Goal: Communication & Community: Share content

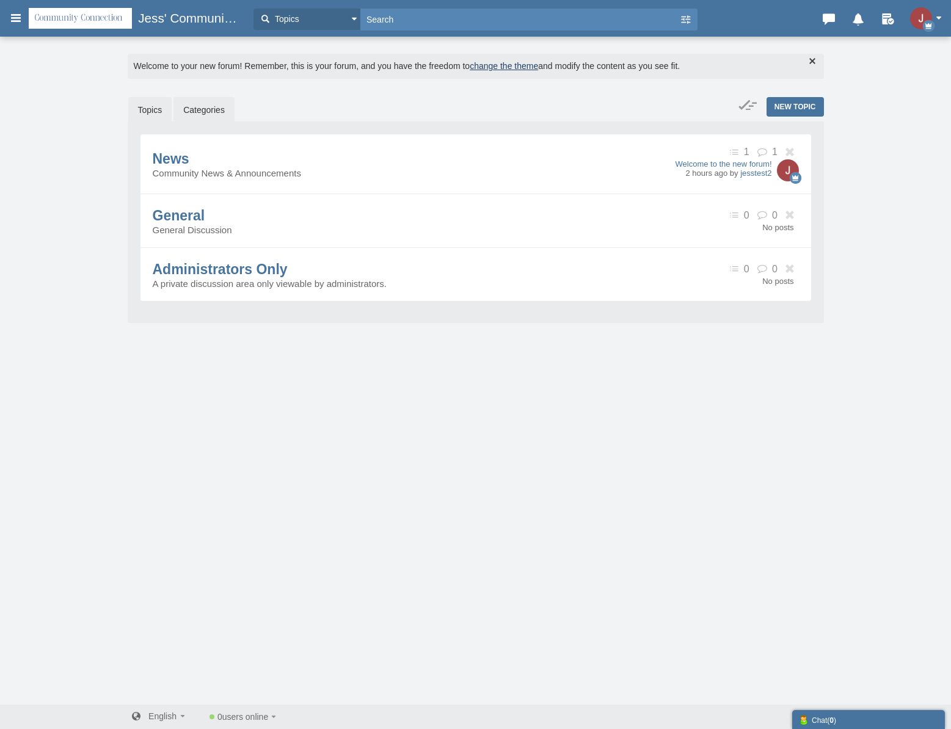
click at [150, 112] on link "Topics" at bounding box center [150, 110] width 44 height 26
click at [10, 21] on icon at bounding box center [15, 18] width 13 height 22
click at [25, 23] on h3 "Jess' Community Connection Corner" at bounding box center [135, 18] width 225 height 22
click at [24, 24] on h3 "Jess' Community Connection Corner" at bounding box center [135, 18] width 225 height 22
click at [16, 23] on icon at bounding box center [15, 18] width 13 height 22
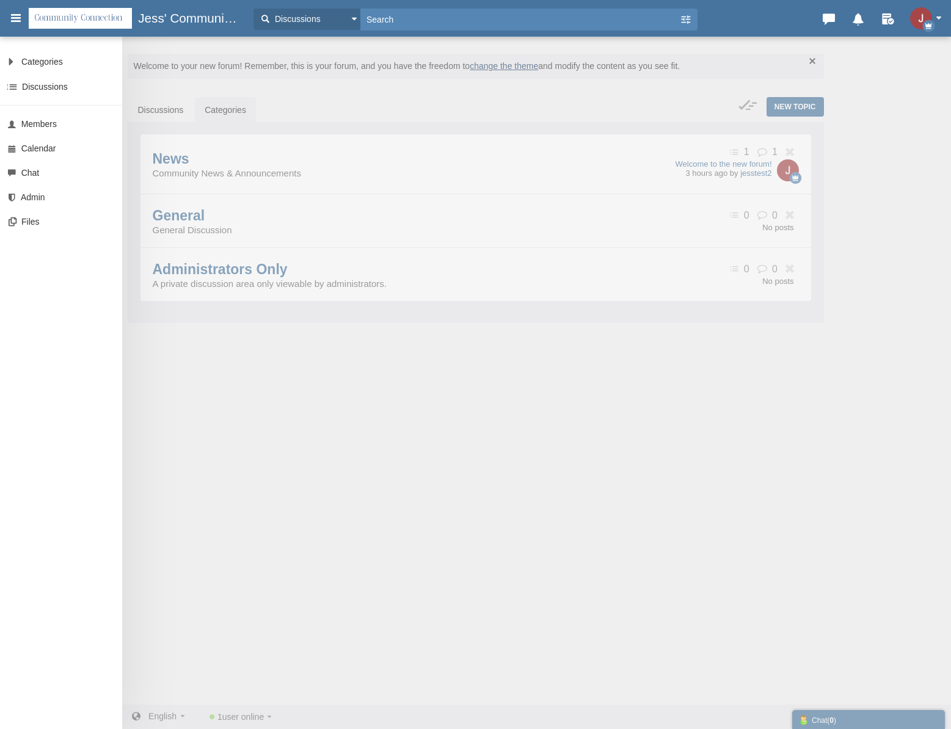
click at [313, 432] on div "Categories All Categories Categories News General Administrators Only Discussio…" at bounding box center [475, 364] width 951 height 729
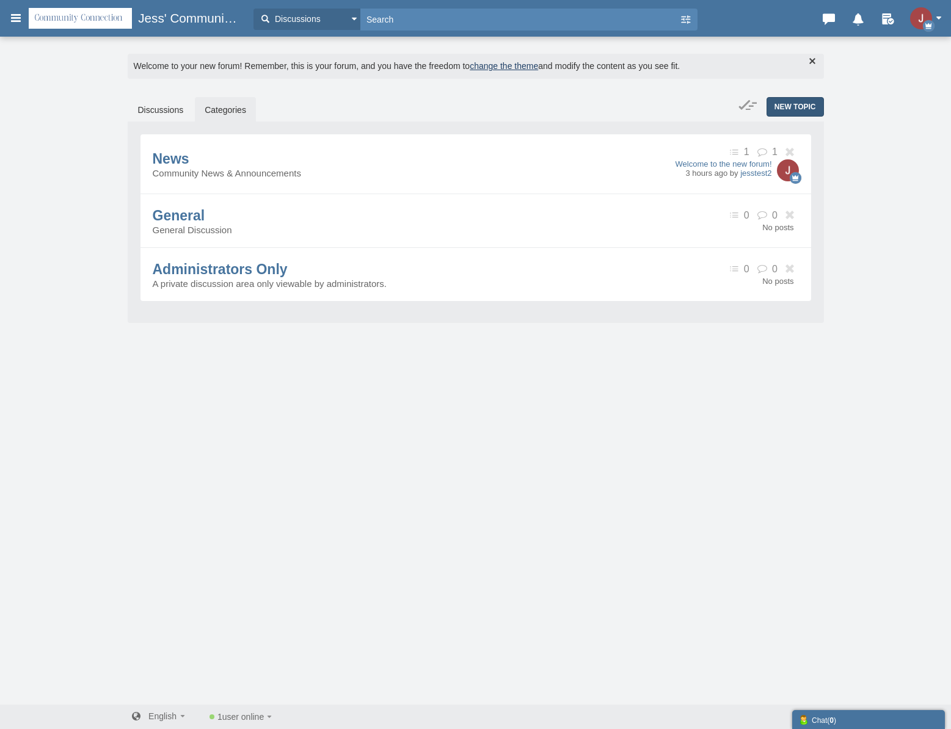
click at [787, 108] on span "New Topic" at bounding box center [795, 107] width 42 height 9
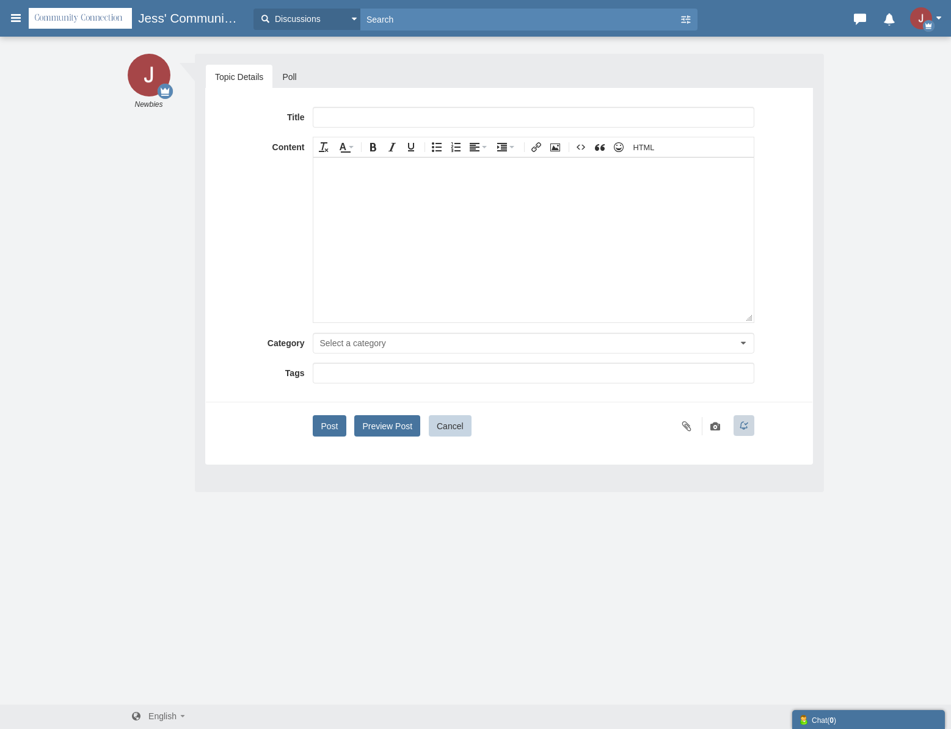
click at [376, 429] on button "Preview Post" at bounding box center [387, 425] width 66 height 21
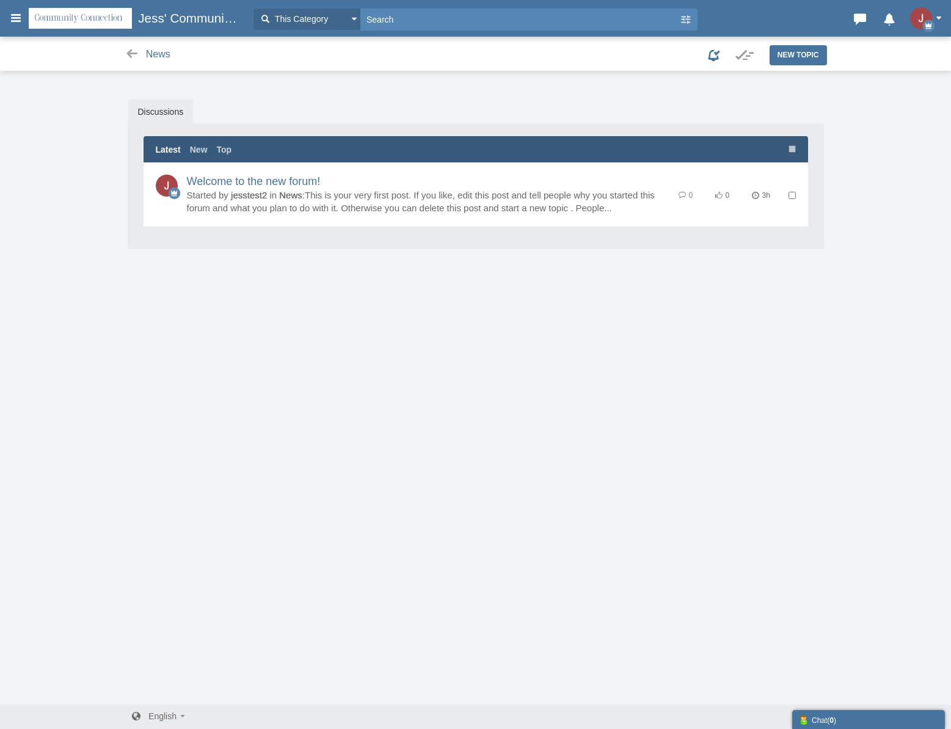
drag, startPoint x: 5, startPoint y: 13, endPoint x: 20, endPoint y: 18, distance: 14.9
click at [9, 15] on div "Categories Members Calendar Jess' Community Connection Corner This Category Thi…" at bounding box center [475, 18] width 951 height 24
click at [20, 18] on icon at bounding box center [15, 18] width 13 height 22
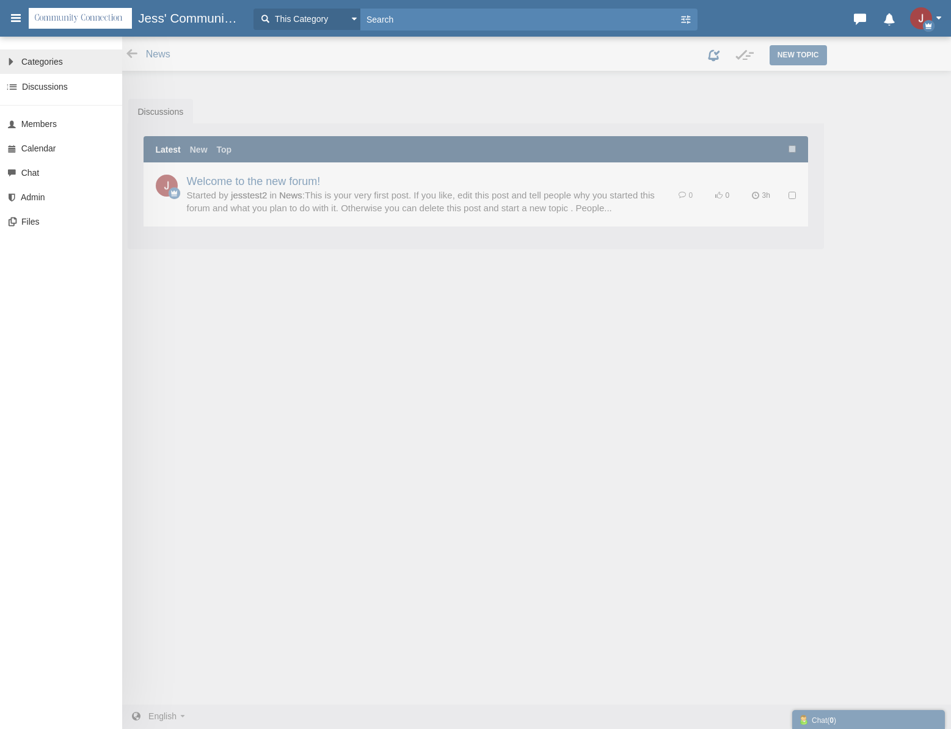
click at [43, 65] on span "Categories" at bounding box center [42, 62] width 42 height 10
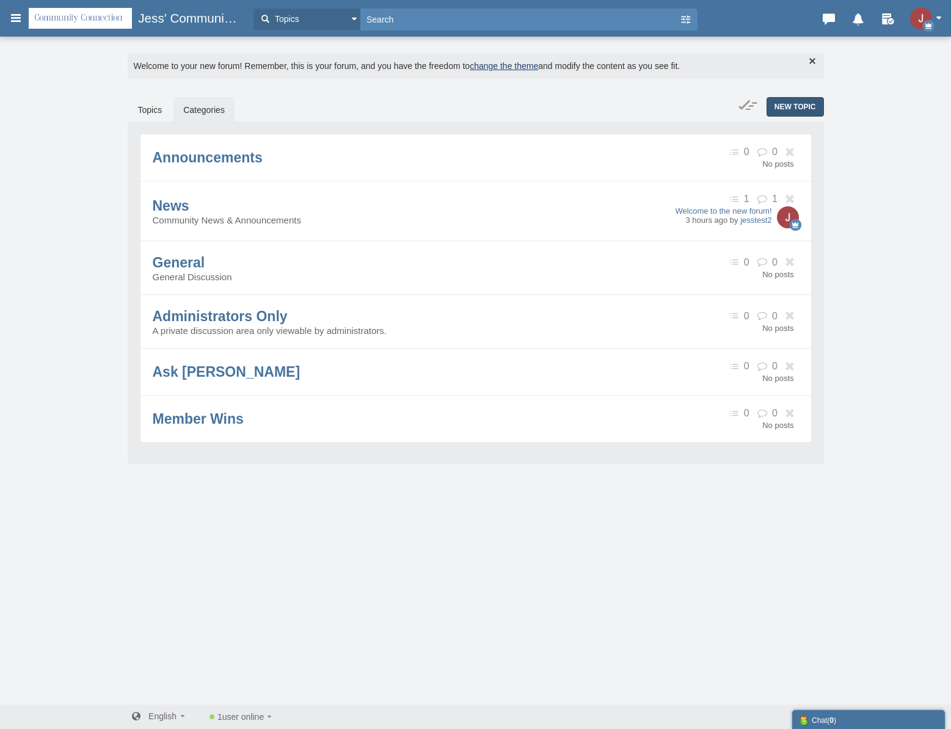
click at [803, 107] on span "New Topic" at bounding box center [795, 107] width 42 height 9
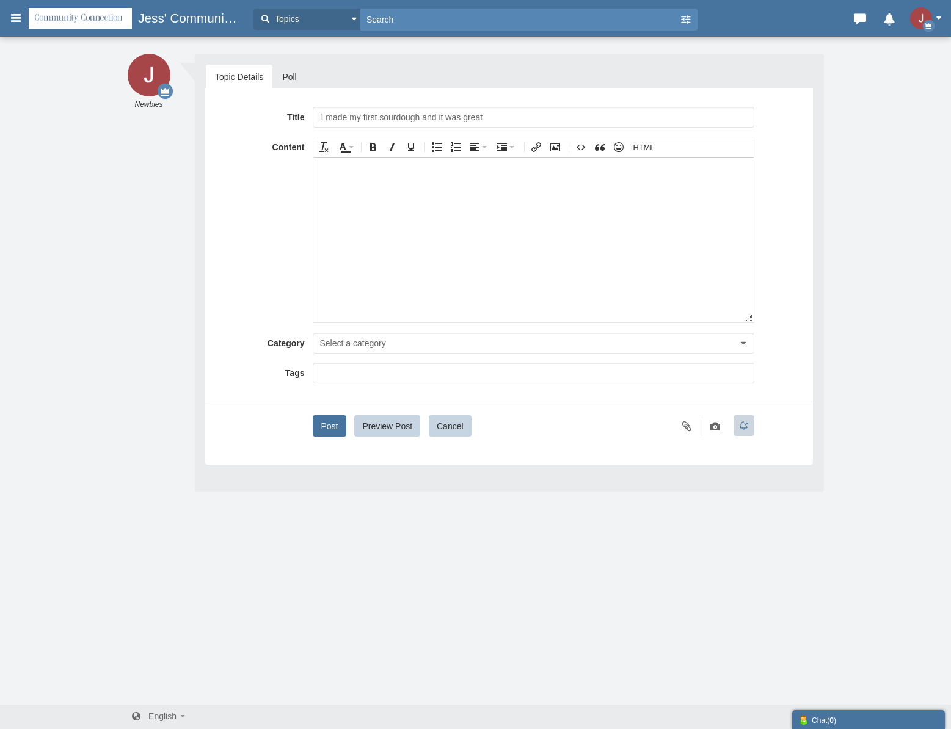
type input "I made my first sourdough and it was great"
click at [351, 335] on button "Select a category" at bounding box center [533, 343] width 441 height 21
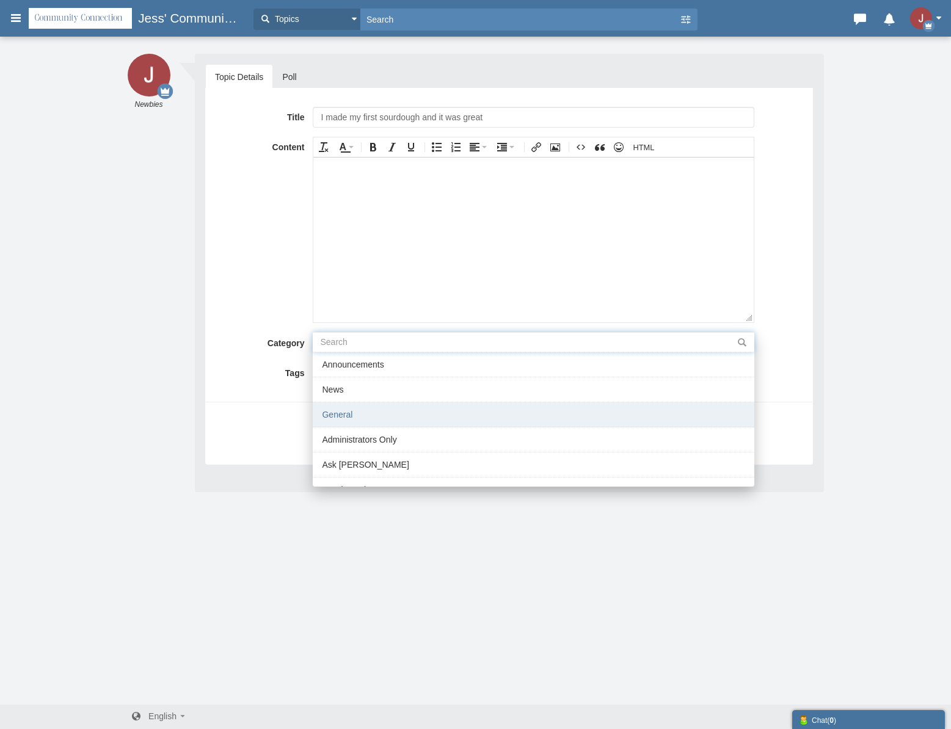
scroll to position [15, 0]
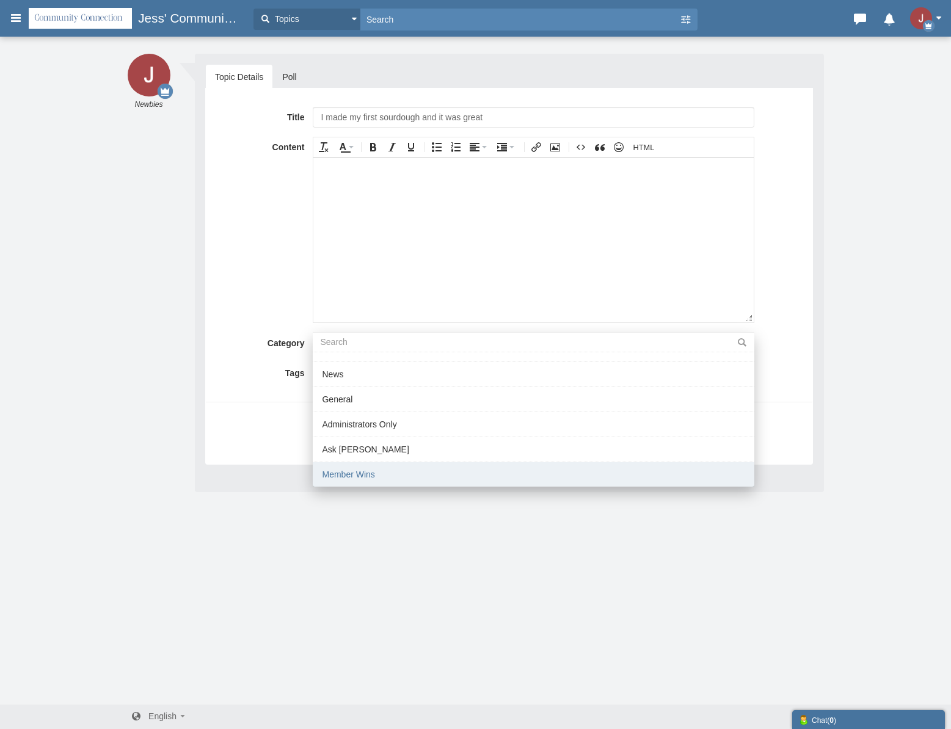
click at [366, 470] on li "Member Wins" at bounding box center [533, 474] width 441 height 24
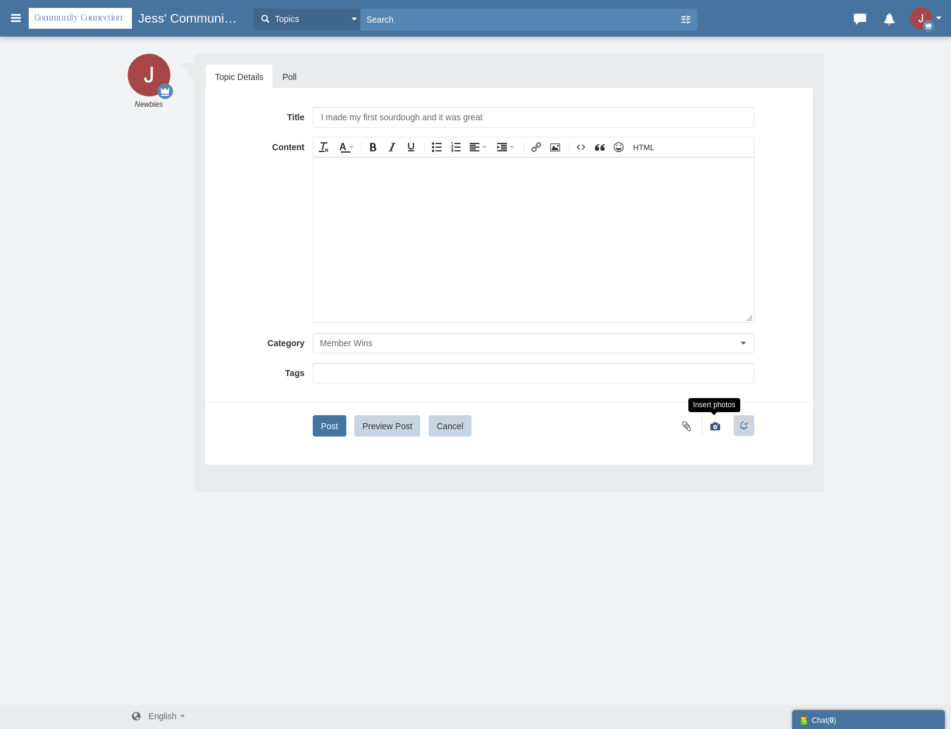
click at [718, 431] on icon at bounding box center [715, 427] width 13 height 14
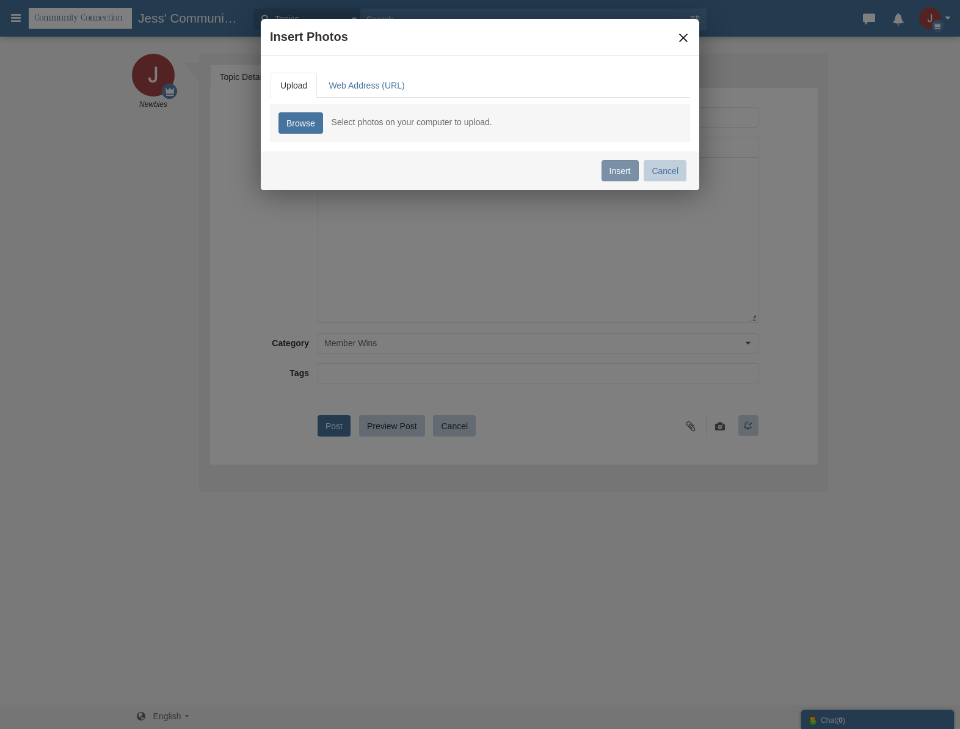
click at [680, 39] on button "×" at bounding box center [683, 37] width 13 height 13
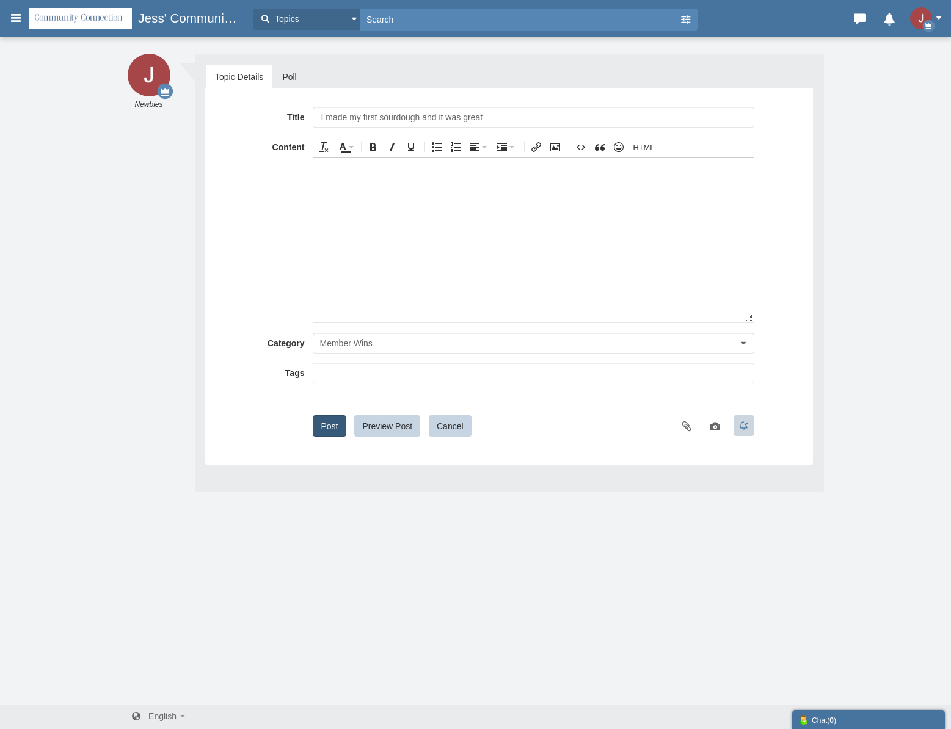
click at [322, 428] on button "Post" at bounding box center [329, 425] width 33 height 21
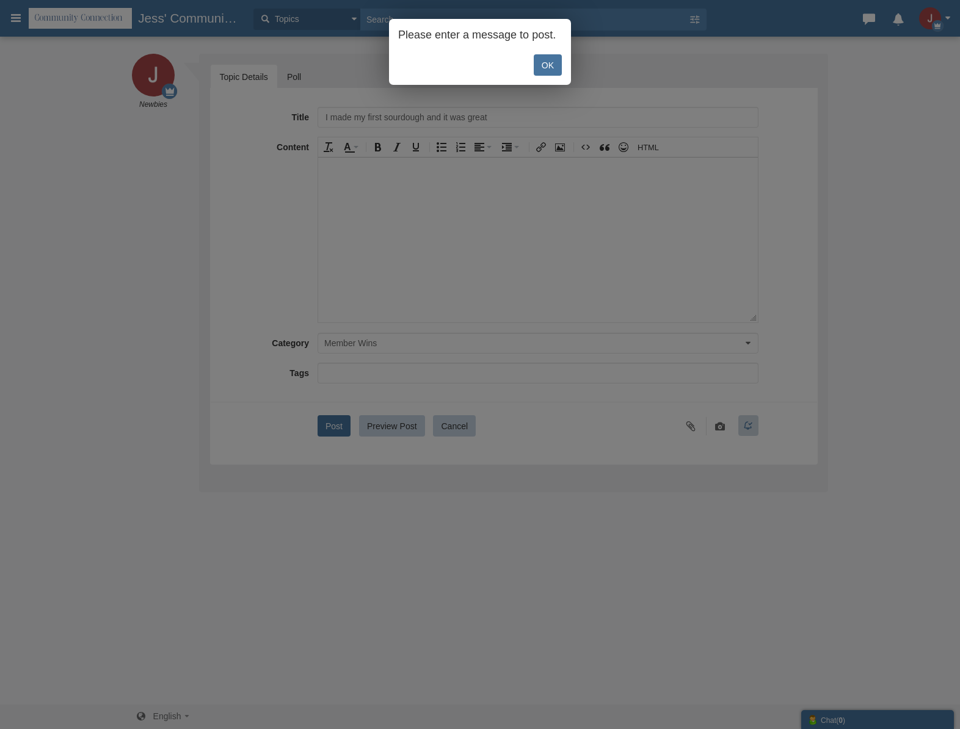
click at [539, 70] on link "OK" at bounding box center [548, 64] width 28 height 21
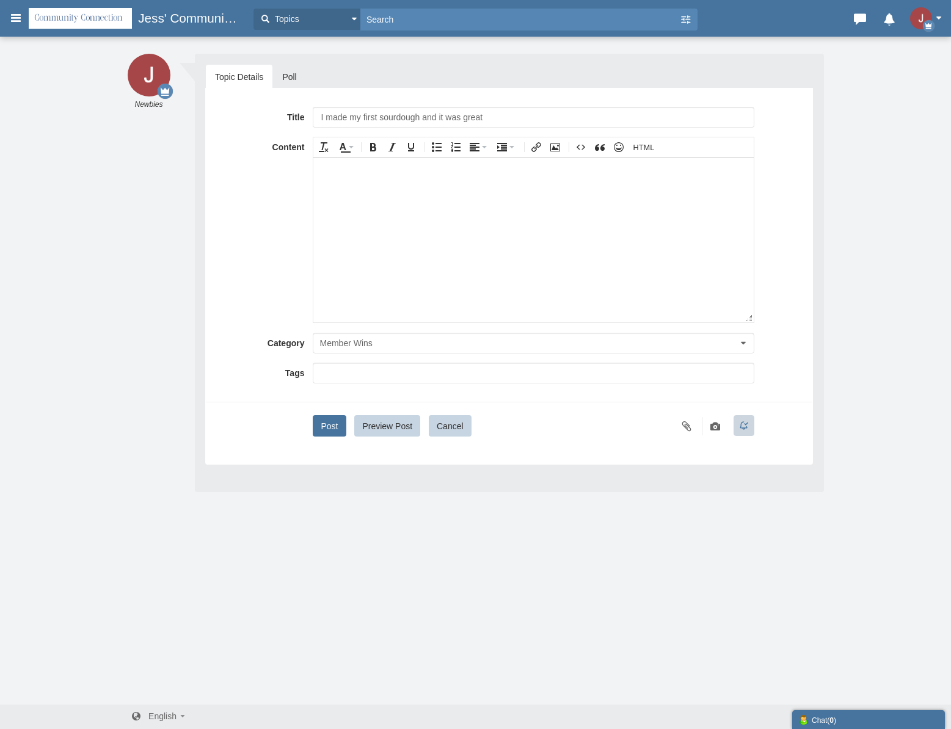
click at [376, 242] on body at bounding box center [533, 239] width 440 height 165
click at [342, 423] on button "Post" at bounding box center [329, 423] width 33 height 21
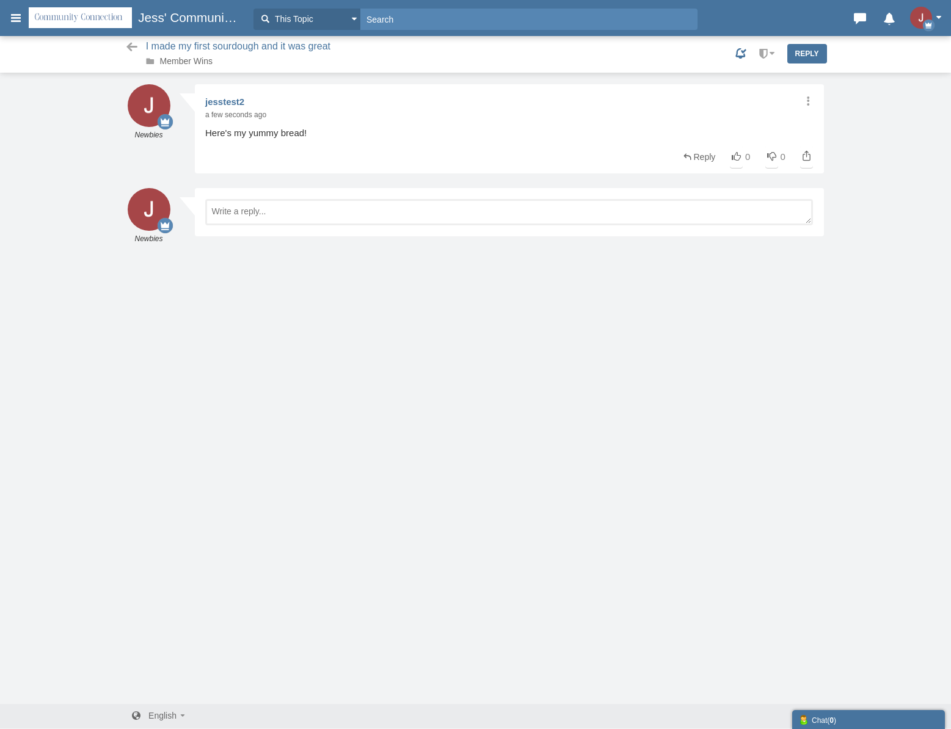
scroll to position [1, 0]
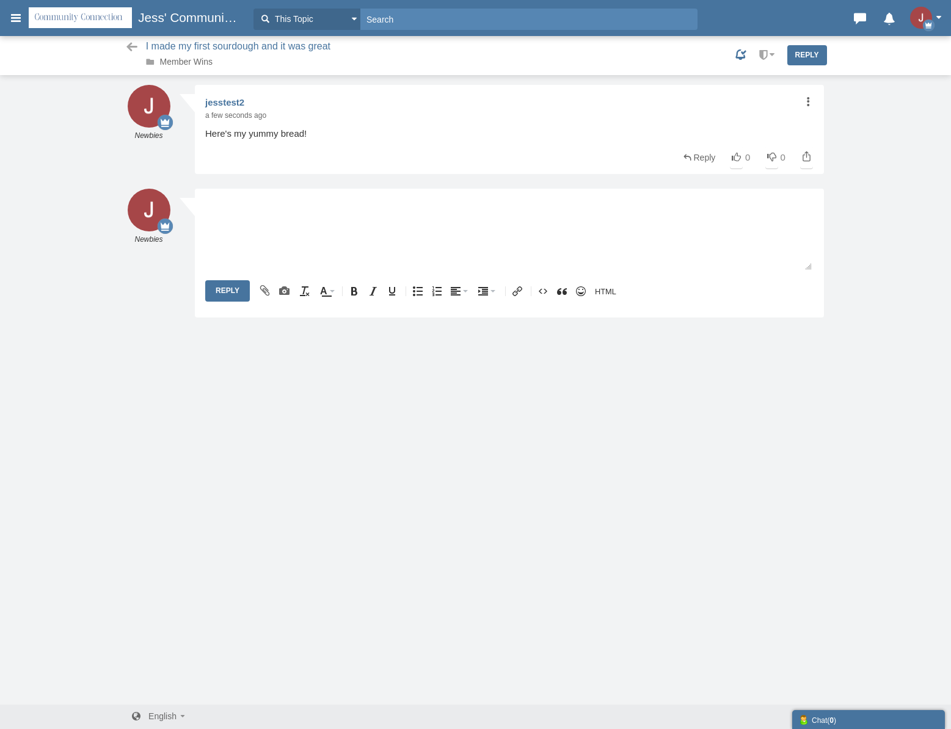
click at [803, 99] on icon at bounding box center [807, 102] width 12 height 10
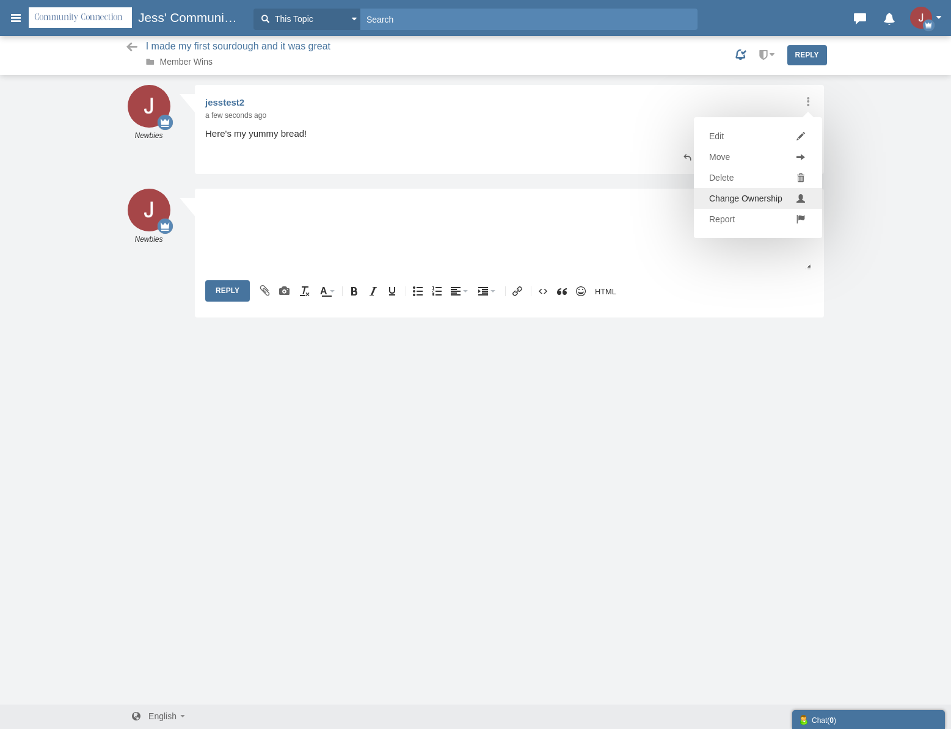
click at [747, 204] on link "Change Ownership" at bounding box center [758, 198] width 128 height 21
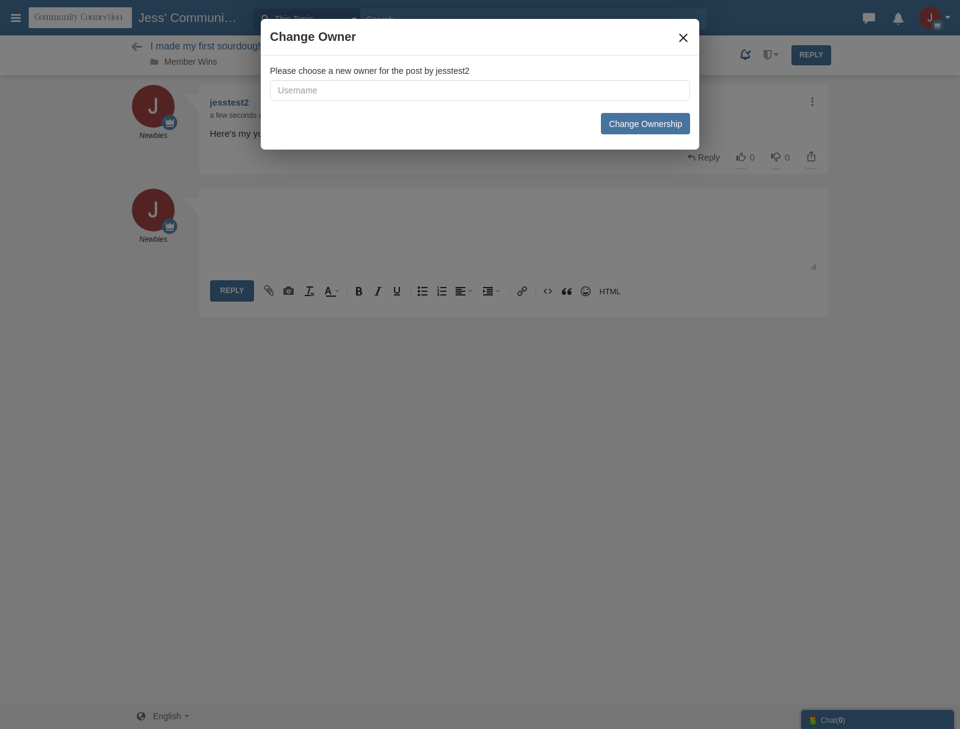
click at [679, 36] on button "×" at bounding box center [683, 37] width 13 height 13
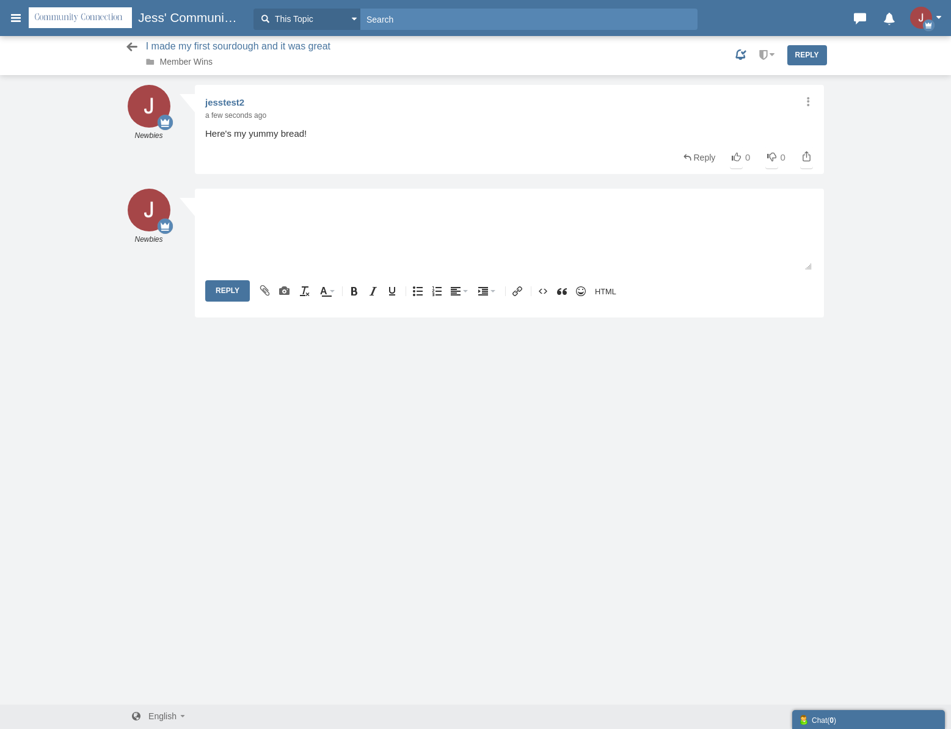
click at [134, 48] on icon at bounding box center [132, 47] width 15 height 12
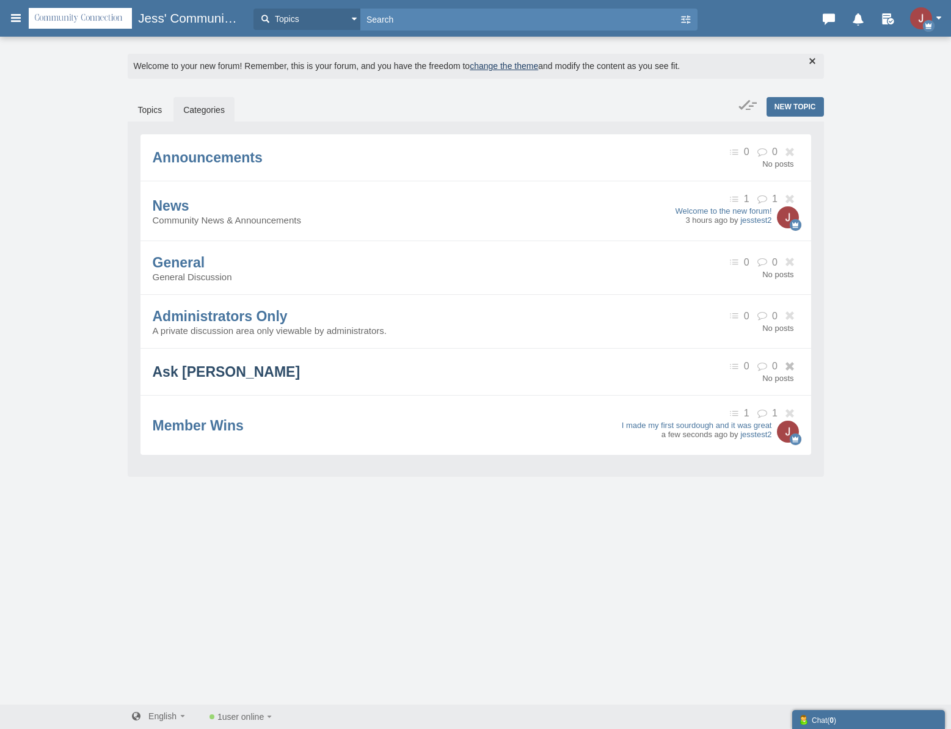
scroll to position [2, 0]
